Goal: Task Accomplishment & Management: Manage account settings

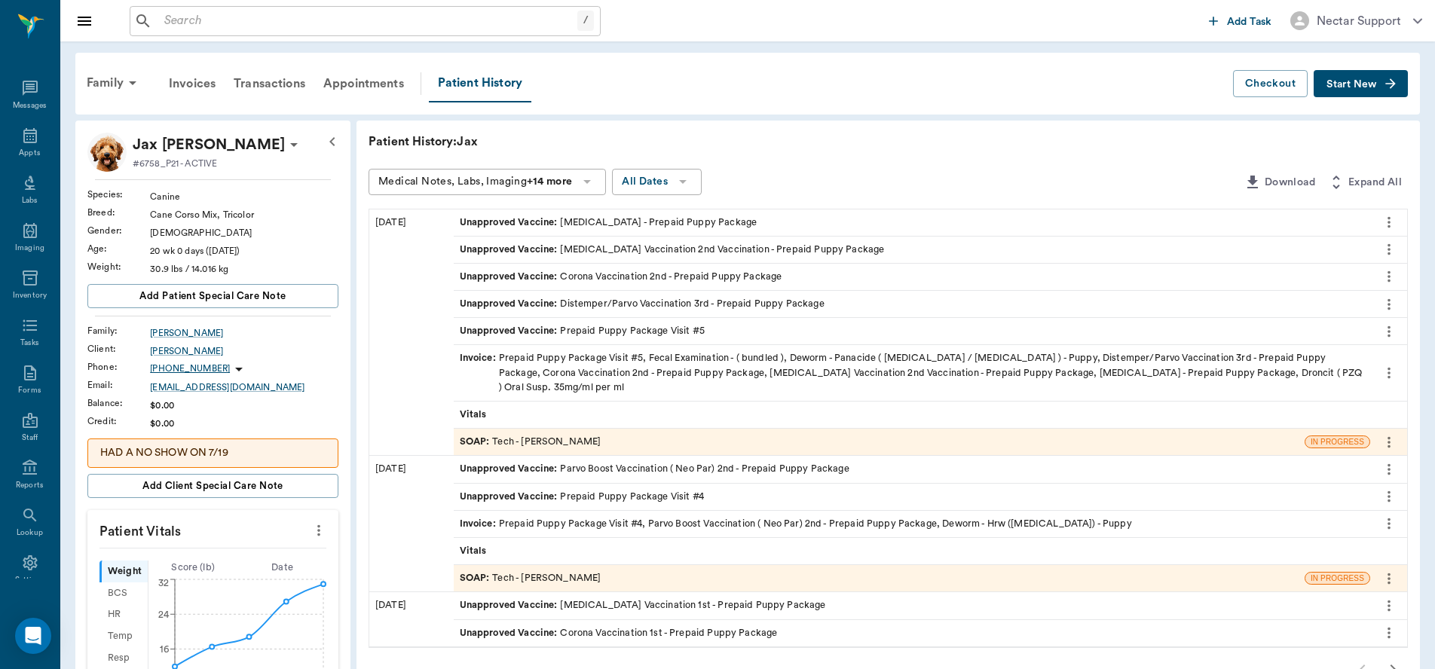
click at [503, 446] on div "SOAP : Tech - [PERSON_NAME]" at bounding box center [531, 442] width 142 height 14
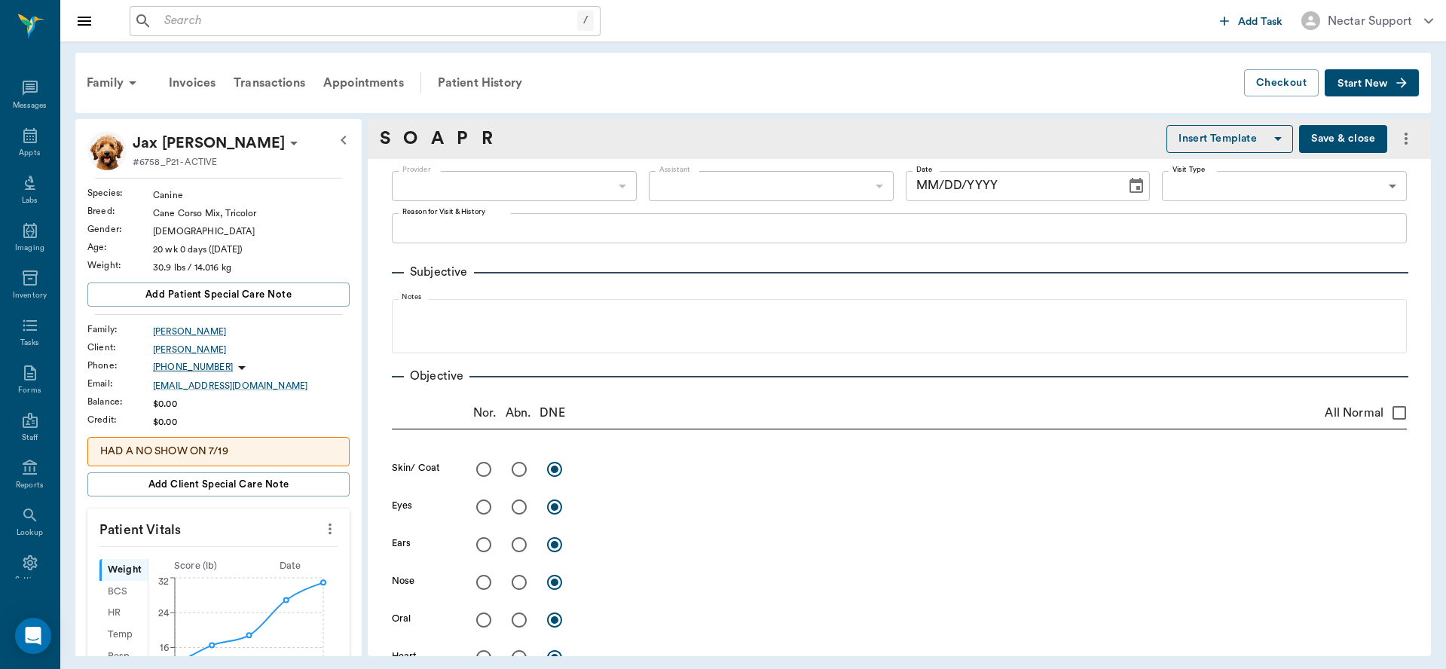
type input "63ec2e7e52e12b0ba117b124"
type input "65d2be4f46e3a538d89b8c1a"
type textarea "5TH VISIT- 3RD SET -[PERSON_NAME]"
type input "[DATE]"
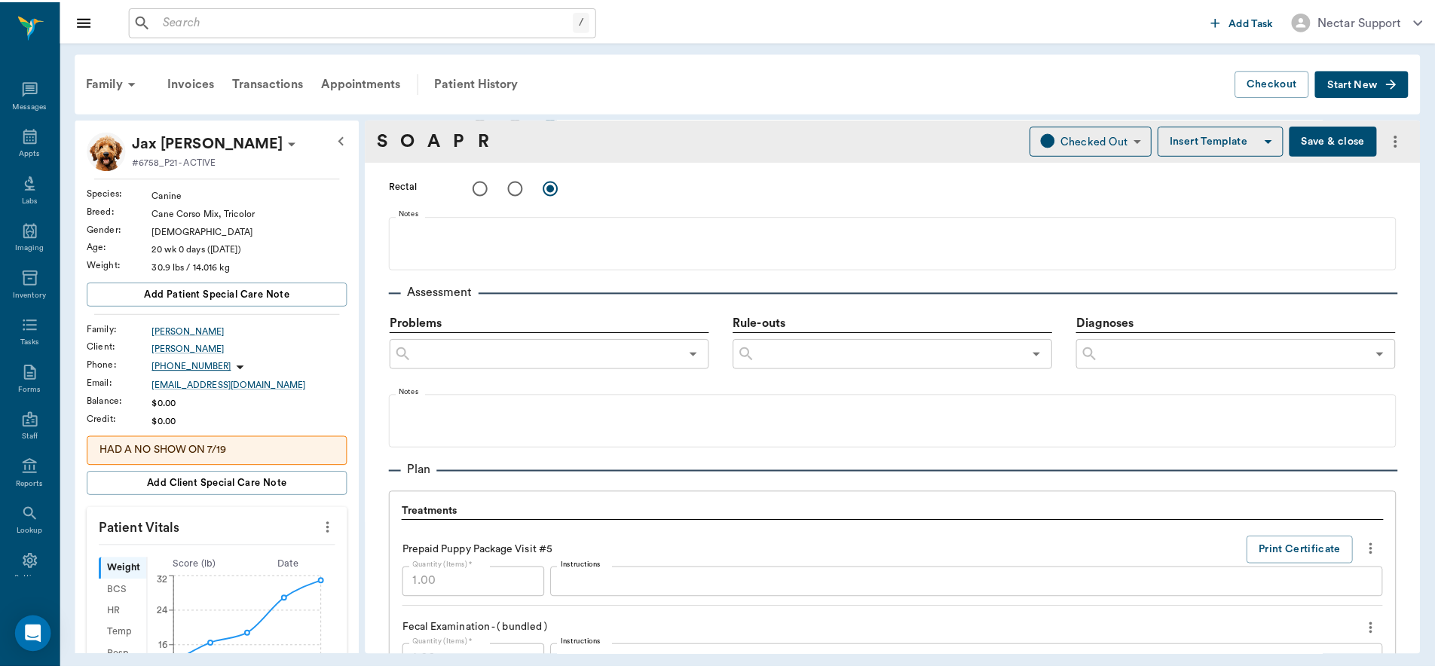
scroll to position [542, 0]
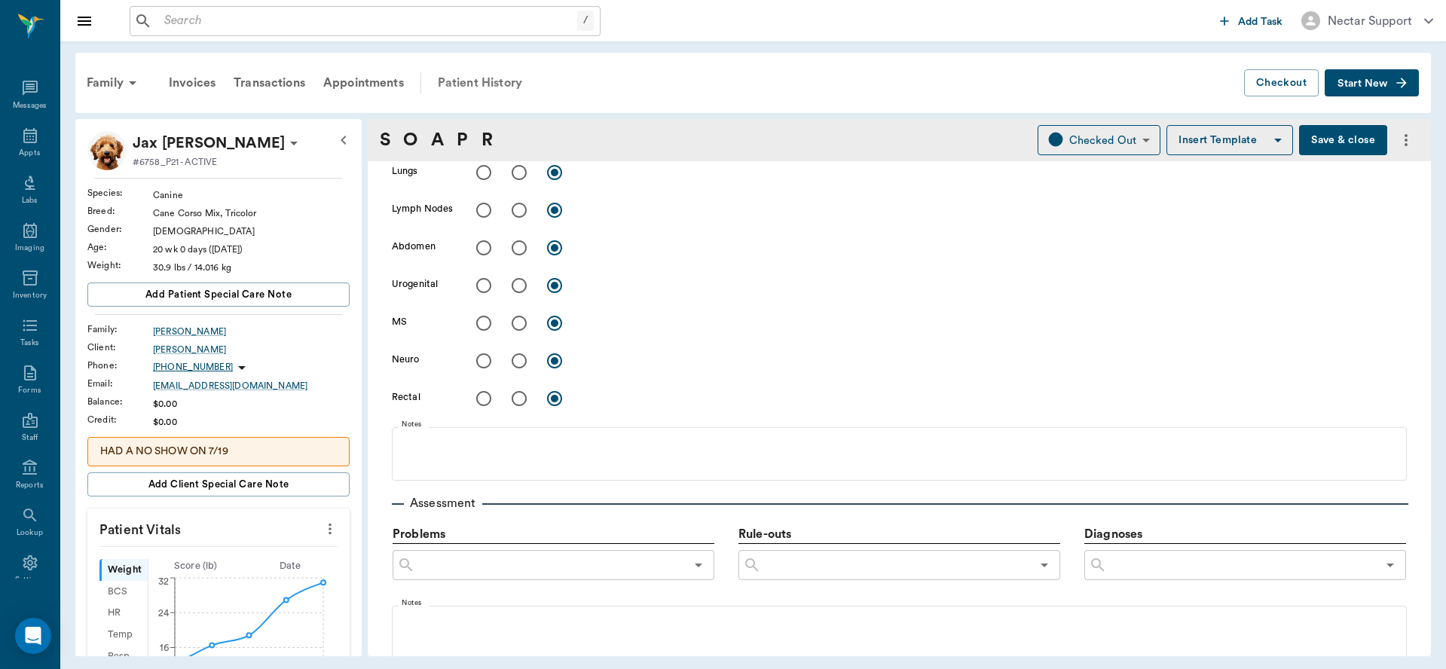
click at [523, 81] on div "Patient History" at bounding box center [480, 83] width 102 height 36
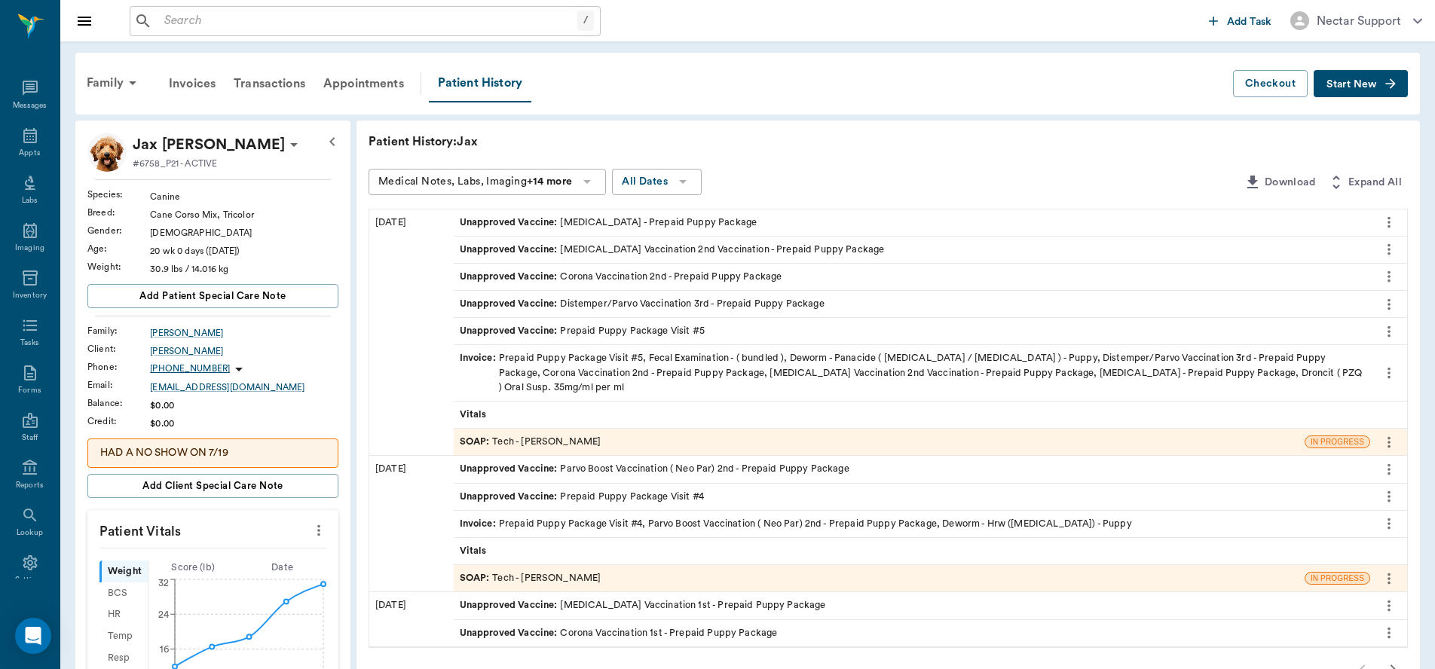
click at [1391, 224] on icon "more" at bounding box center [1388, 222] width 17 height 18
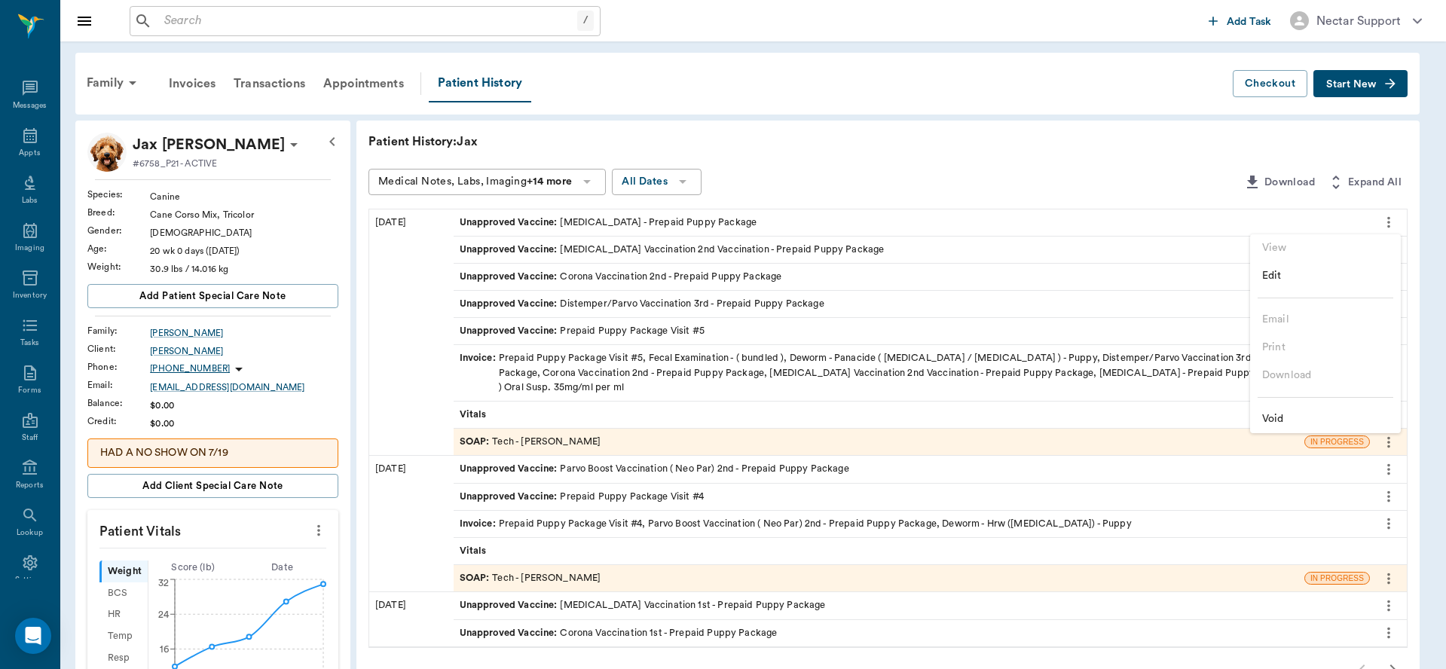
click at [1008, 151] on div at bounding box center [723, 334] width 1446 height 669
